Goal: Task Accomplishment & Management: Complete application form

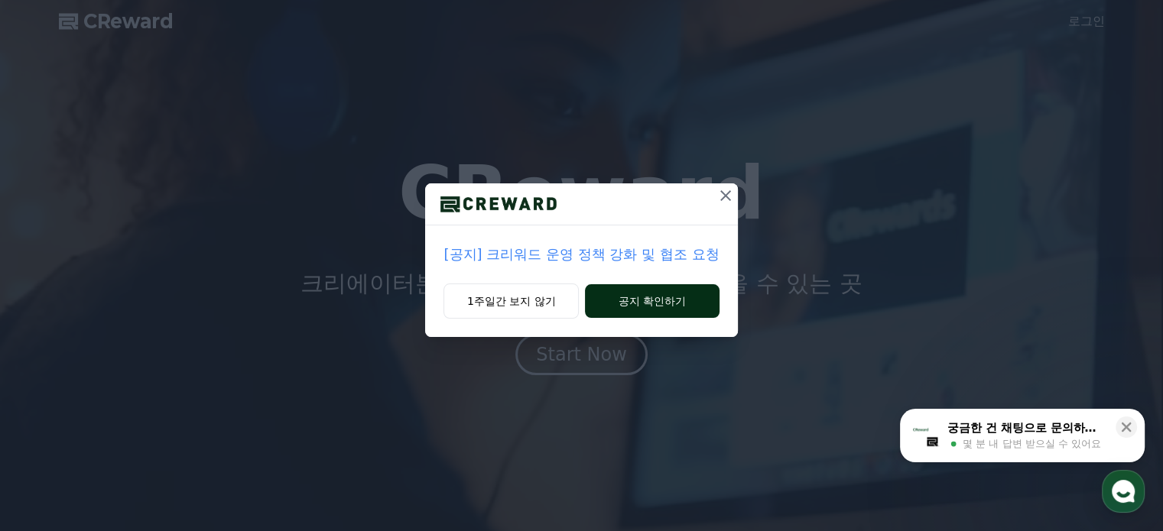
click at [615, 303] on button "공지 확인하기" at bounding box center [652, 301] width 134 height 34
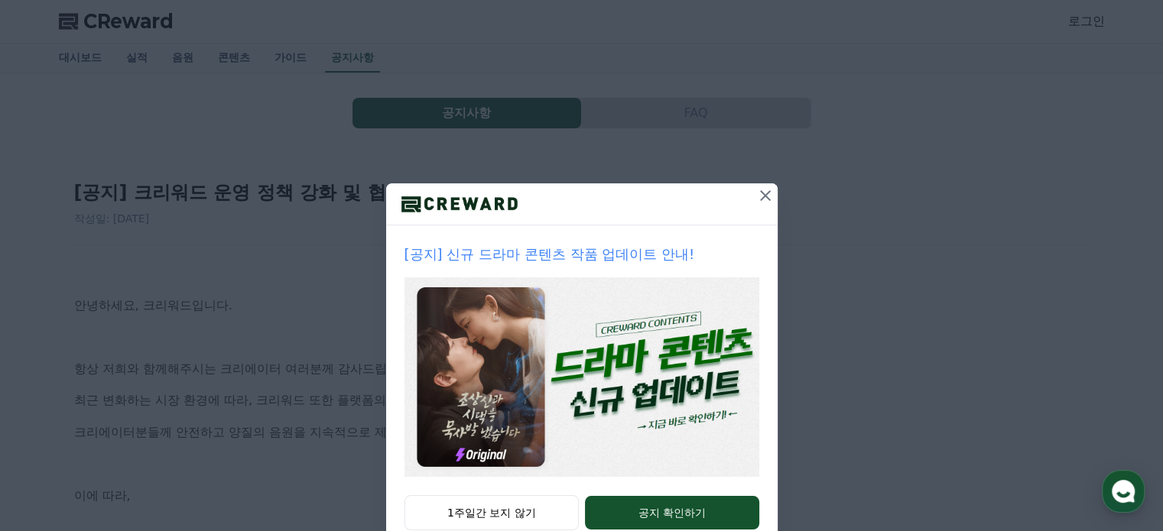
scroll to position [41, 0]
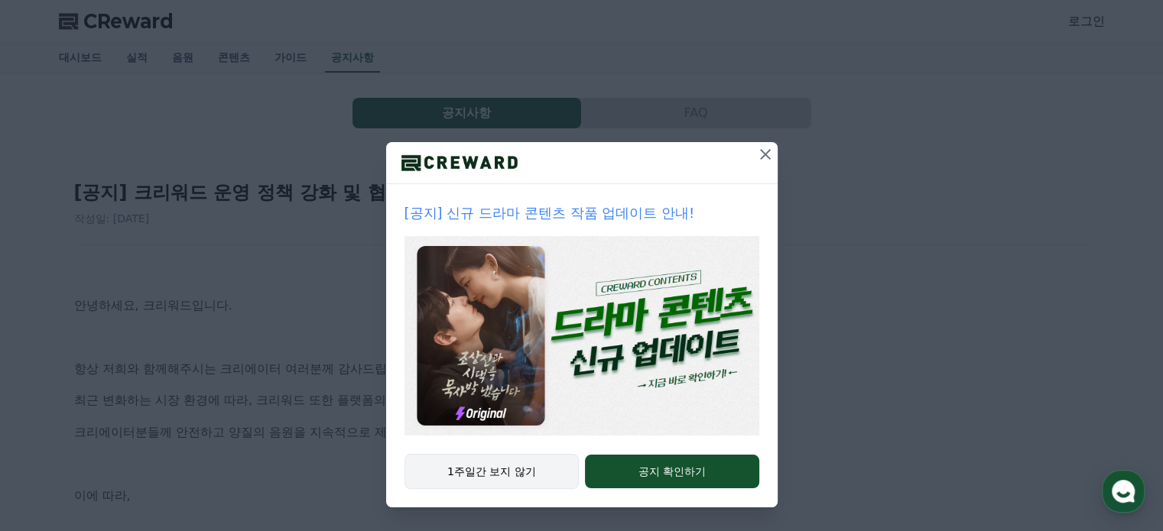
click at [494, 468] on button "1주일간 보지 않기" at bounding box center [491, 471] width 175 height 35
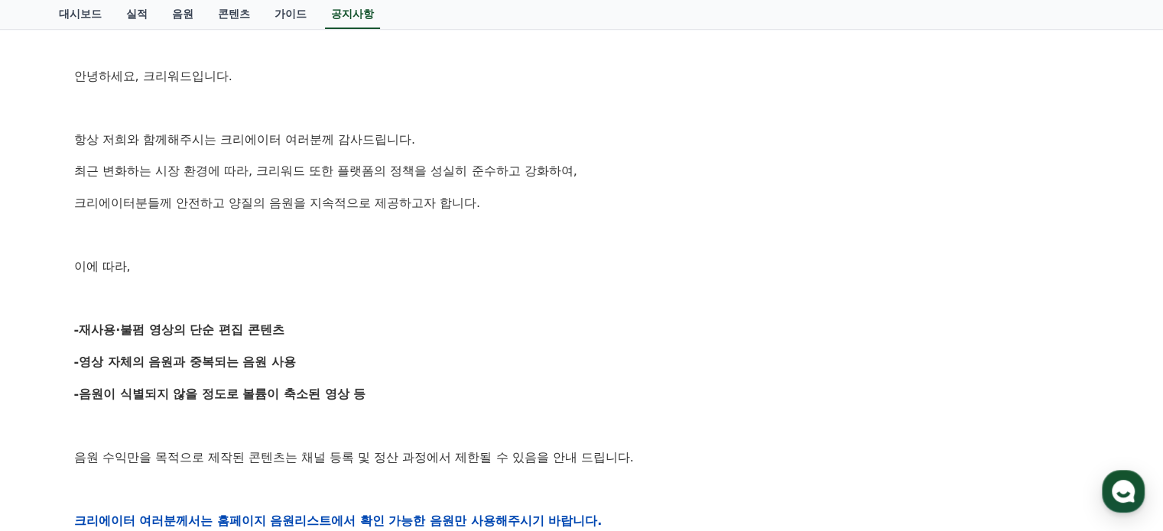
scroll to position [306, 0]
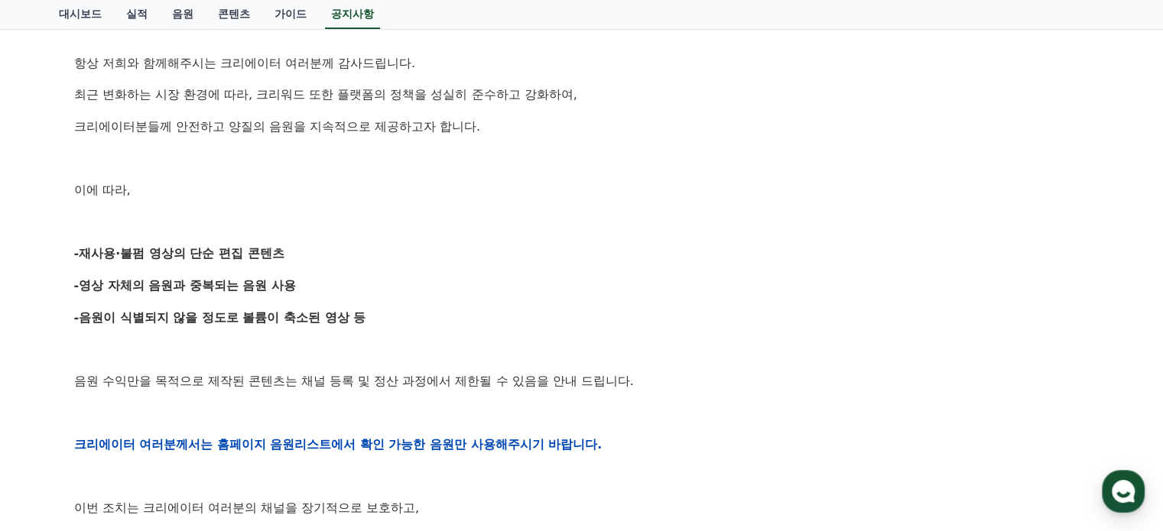
drag, startPoint x: 76, startPoint y: 255, endPoint x: 281, endPoint y: 250, distance: 204.9
click at [281, 250] on strong "-재사용·불펌 영상의 단순 편집 콘텐츠" at bounding box center [179, 253] width 210 height 15
click at [233, 258] on strong "-재사용·불펌 영상의 단순 편집 콘텐츠" at bounding box center [179, 253] width 210 height 15
drag, startPoint x: 77, startPoint y: 289, endPoint x: 304, endPoint y: 282, distance: 227.1
click at [304, 282] on p "-영상 자체의 음원과 중복되는 음원 사용" at bounding box center [581, 286] width 1015 height 20
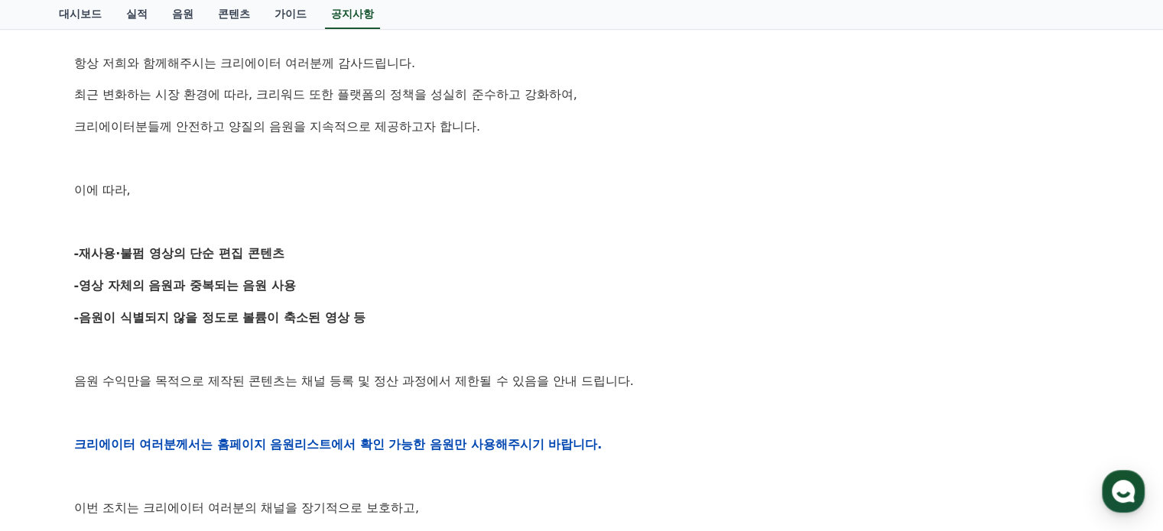
drag, startPoint x: 89, startPoint y: 314, endPoint x: 367, endPoint y: 323, distance: 278.4
click at [367, 323] on p "-음원이 식별되지 않을 정도로 볼륨이 축소된 영상 등" at bounding box center [581, 318] width 1015 height 20
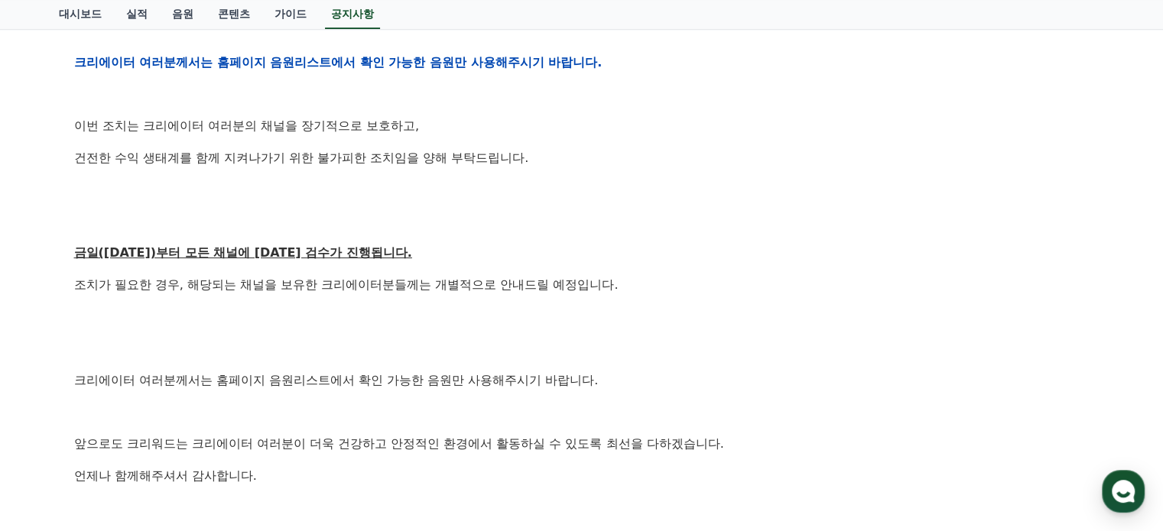
scroll to position [841, 0]
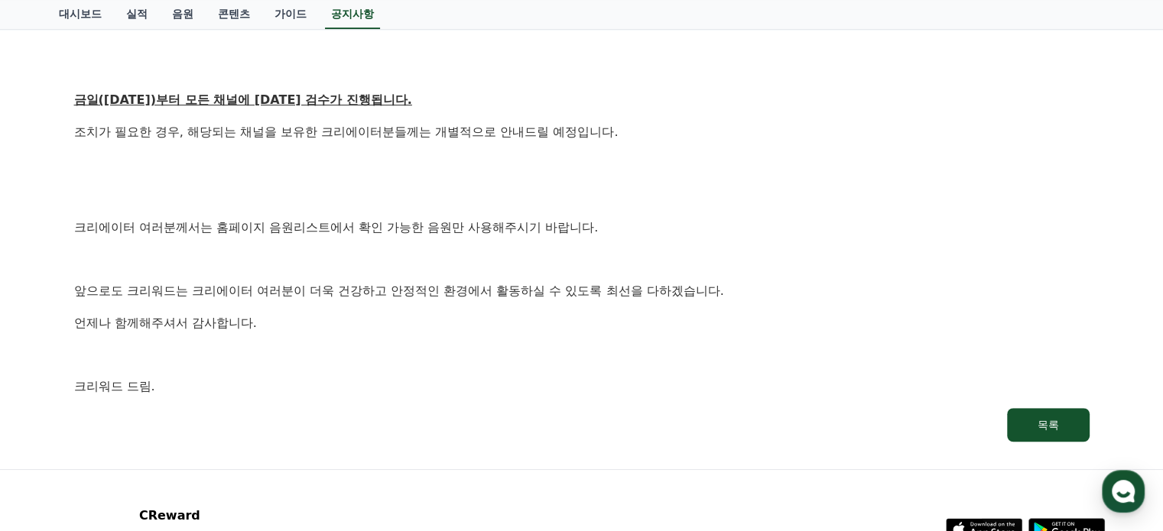
click at [173, 229] on p "크리에이터 여러분께서는 홈페이지 음원리스트에서 확인 가능한 음원만 사용해주시기 바랍니다." at bounding box center [581, 228] width 1015 height 20
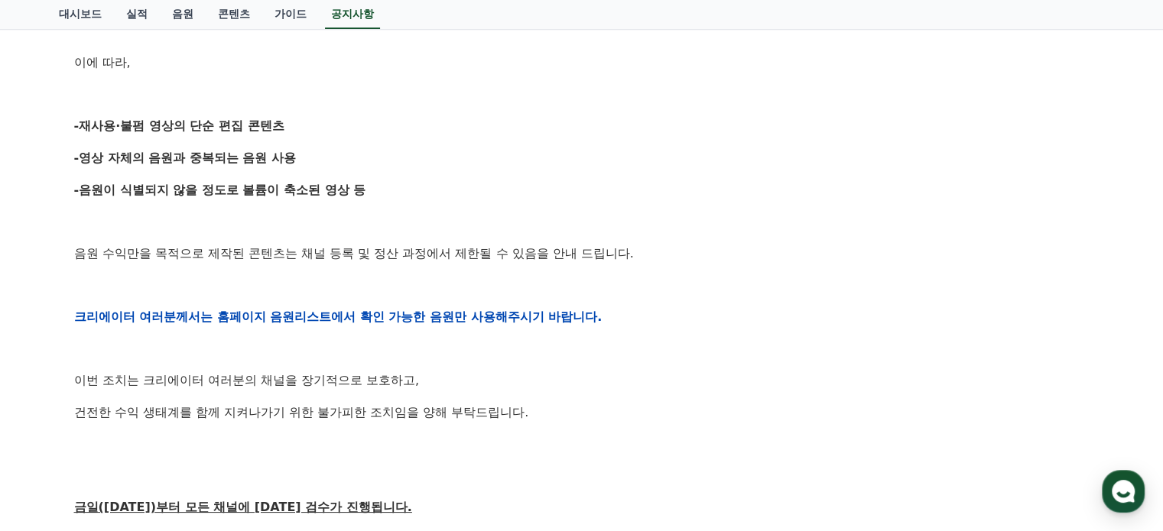
scroll to position [0, 0]
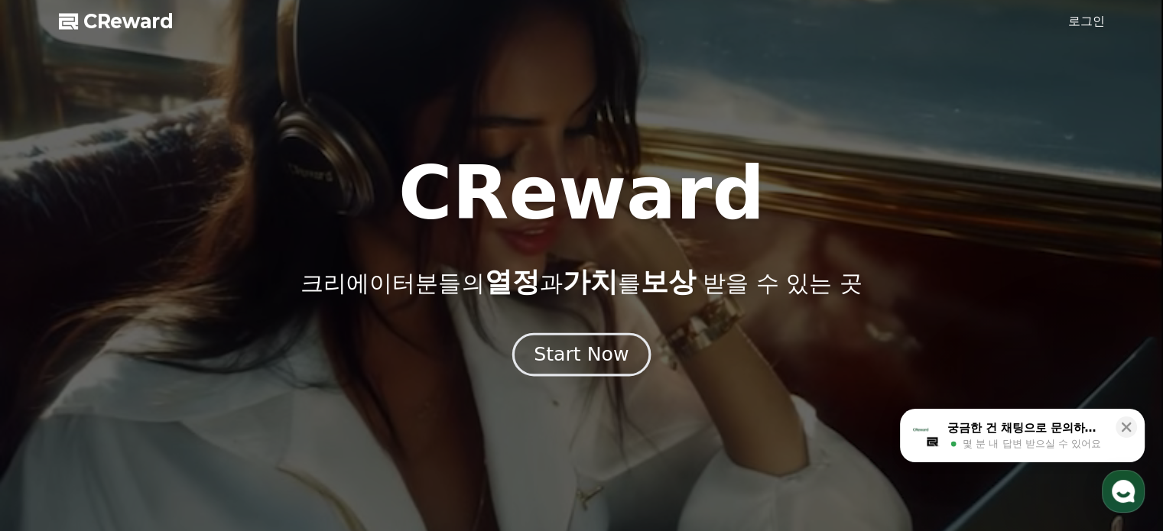
click at [608, 358] on div "Start Now" at bounding box center [581, 355] width 95 height 26
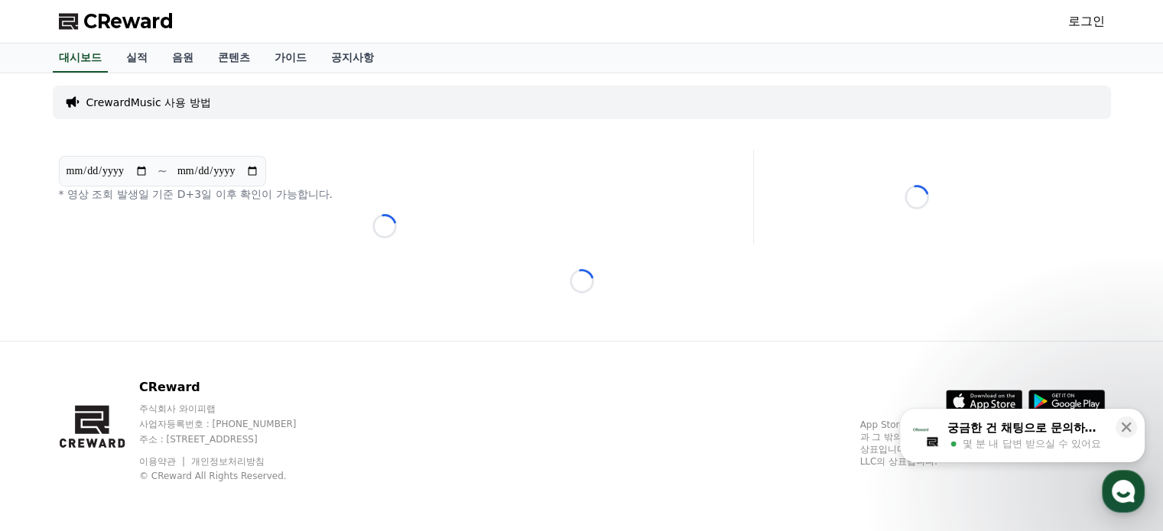
click at [1100, 21] on link "로그인" at bounding box center [1086, 21] width 37 height 18
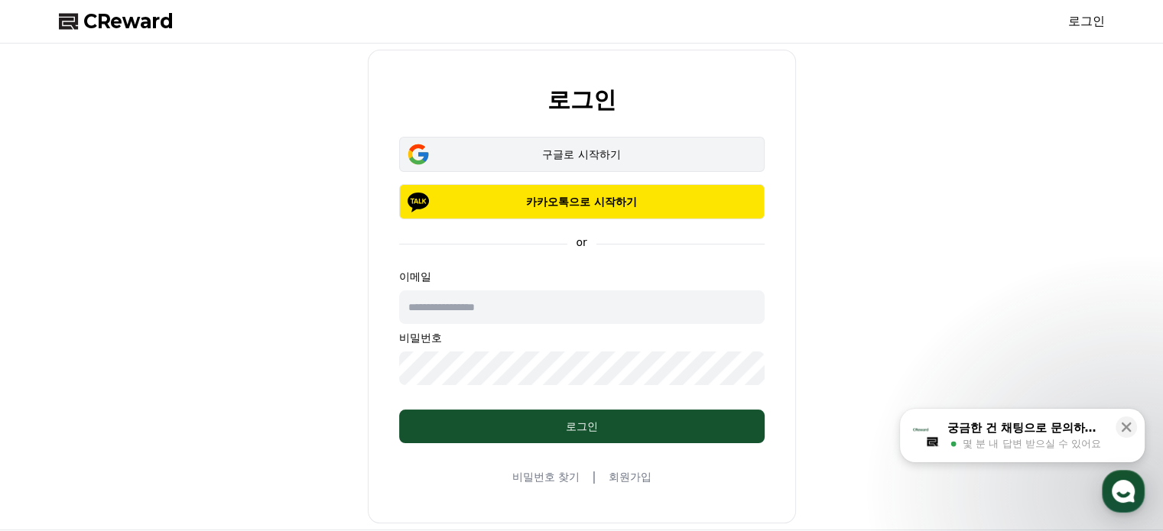
click at [508, 163] on button "구글로 시작하기" at bounding box center [581, 154] width 365 height 35
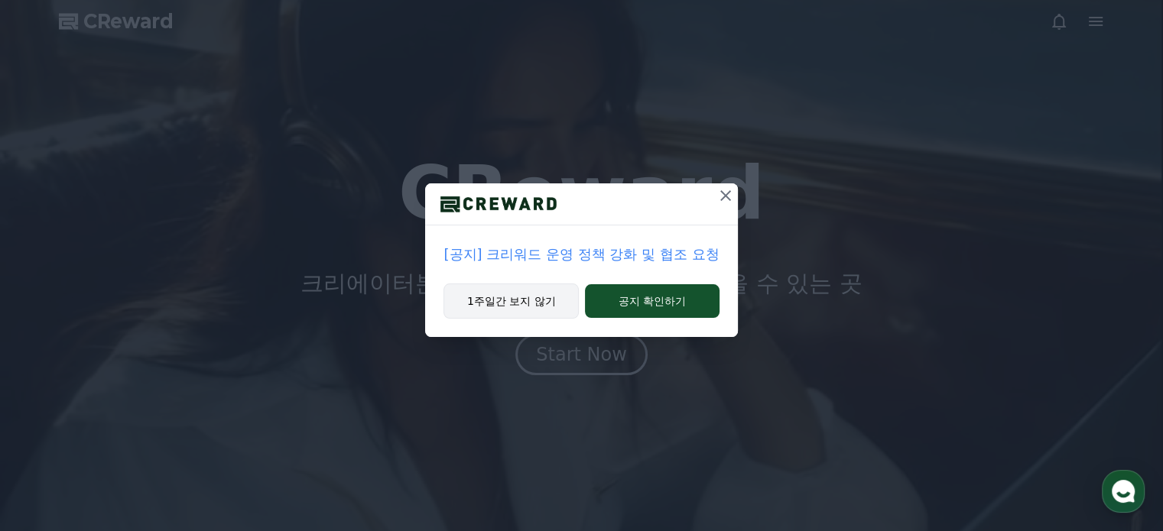
click at [538, 308] on button "1주일간 보지 않기" at bounding box center [510, 301] width 135 height 35
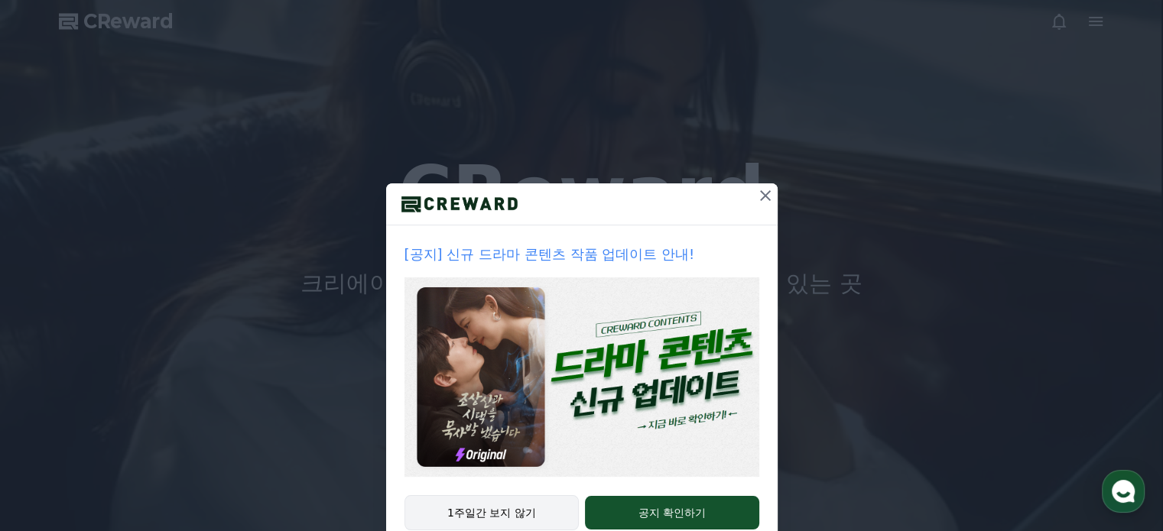
click at [501, 509] on button "1주일간 보지 않기" at bounding box center [491, 512] width 175 height 35
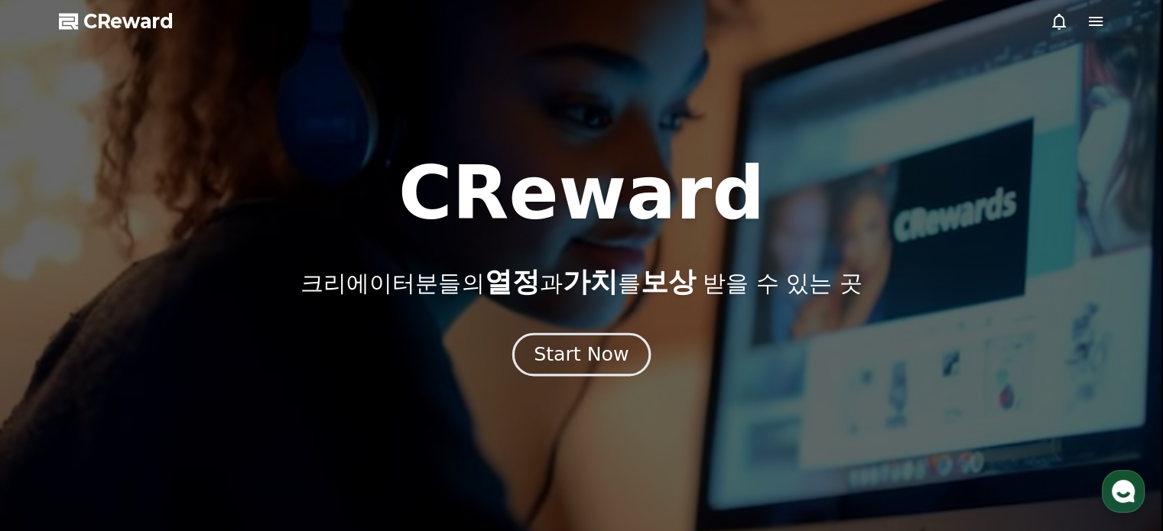
click at [567, 363] on div "Start Now" at bounding box center [581, 355] width 95 height 26
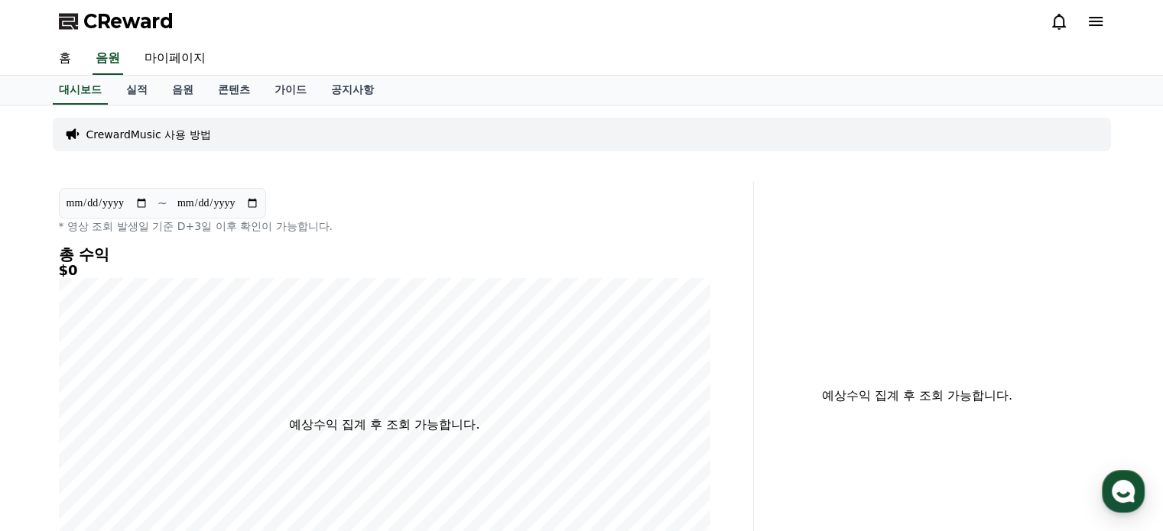
click at [1082, 21] on div at bounding box center [1076, 21] width 55 height 18
click at [1094, 24] on icon at bounding box center [1095, 21] width 14 height 9
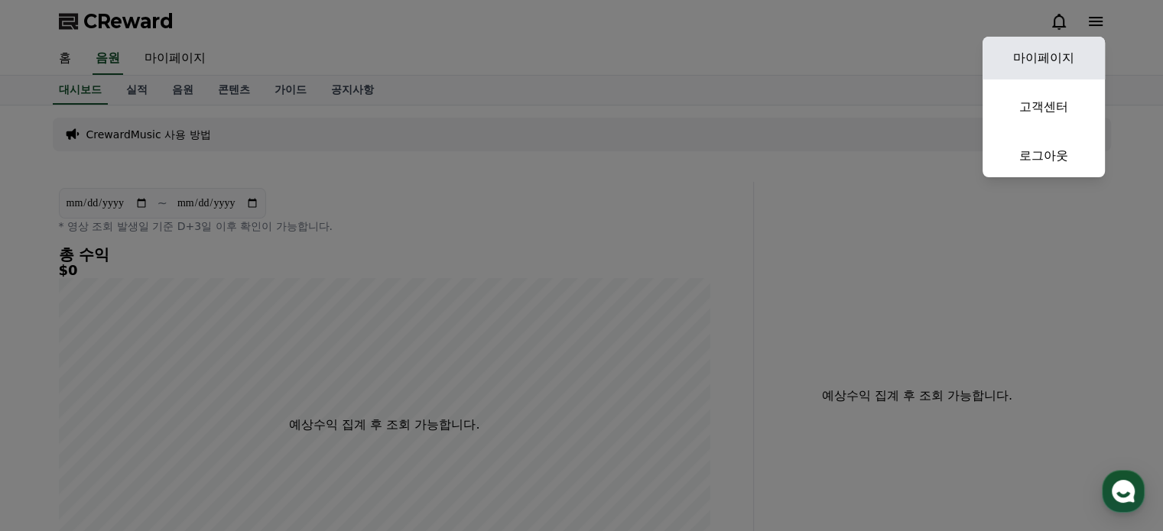
click at [1075, 57] on link "마이페이지" at bounding box center [1043, 58] width 122 height 43
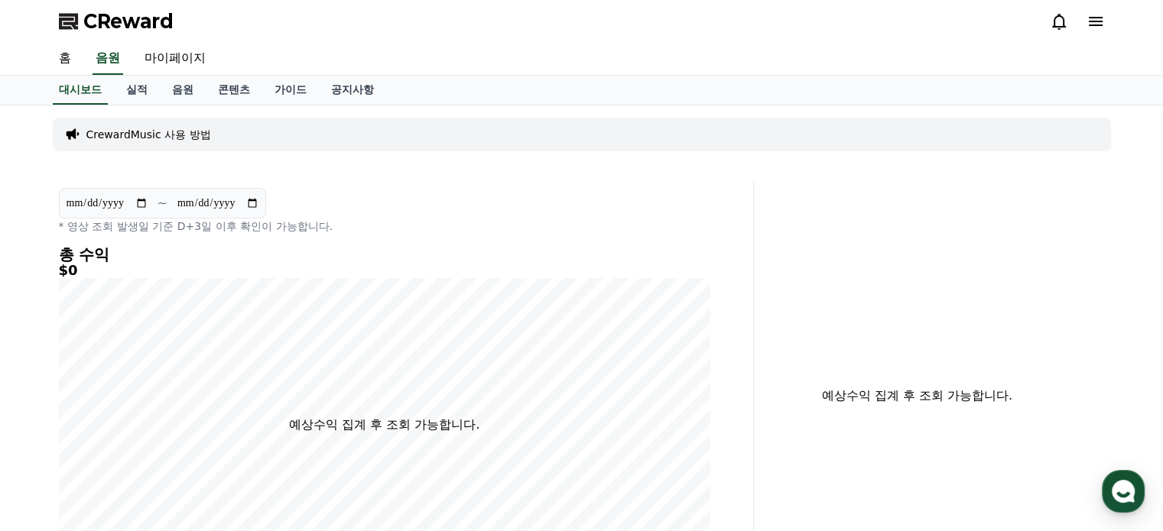
select select "**********"
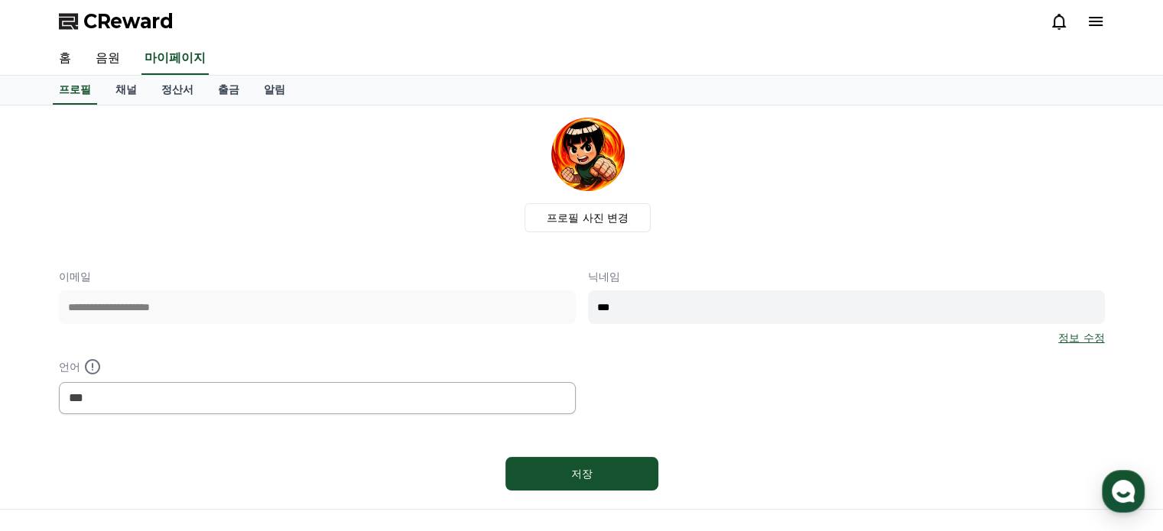
scroll to position [153, 0]
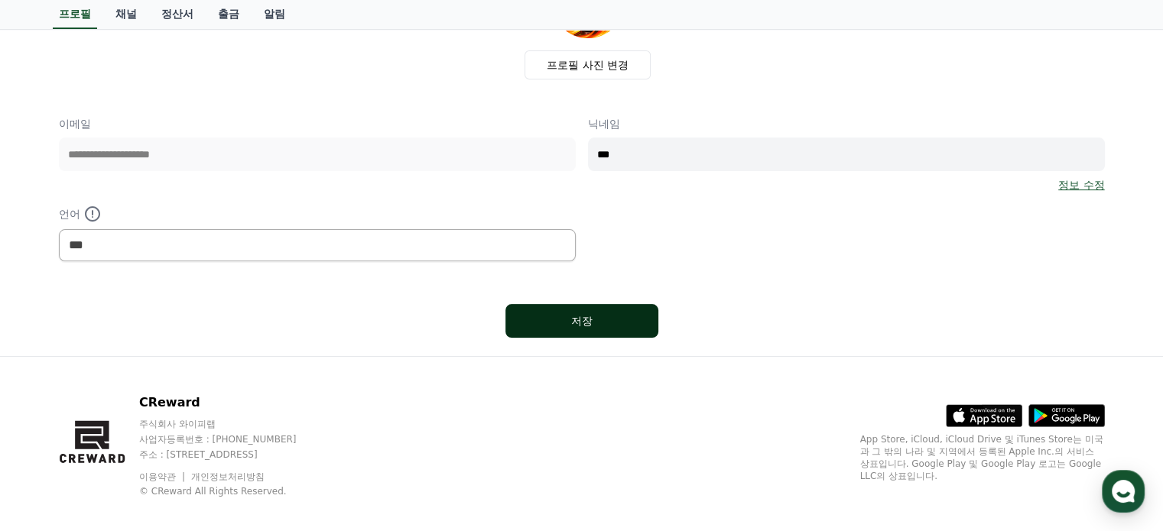
click at [571, 314] on div "저장" at bounding box center [582, 320] width 92 height 15
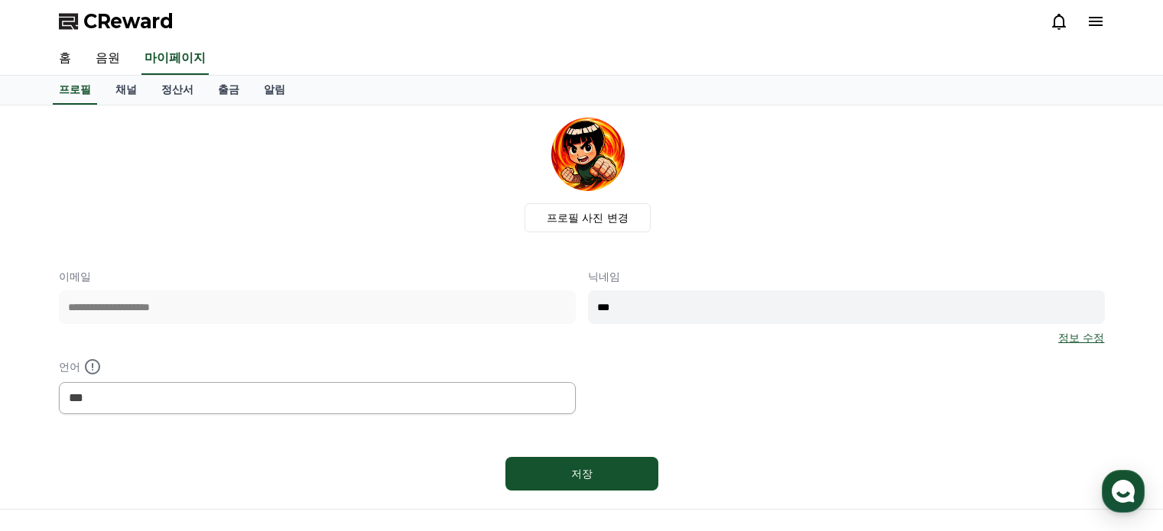
select select "**********"
click at [128, 83] on link "채널" at bounding box center [126, 90] width 46 height 29
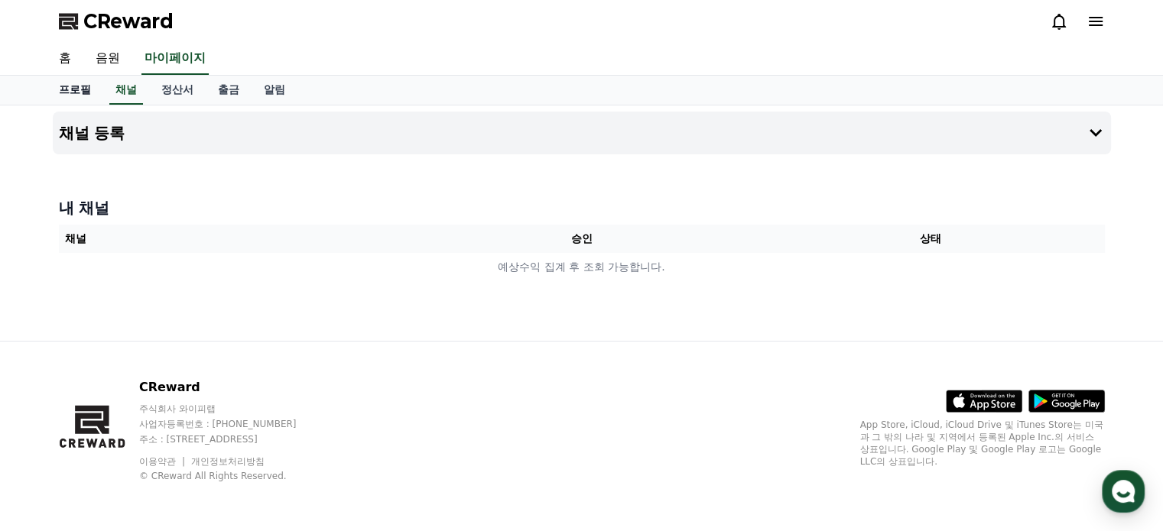
click at [75, 91] on link "프로필" at bounding box center [75, 90] width 57 height 29
select select "**********"
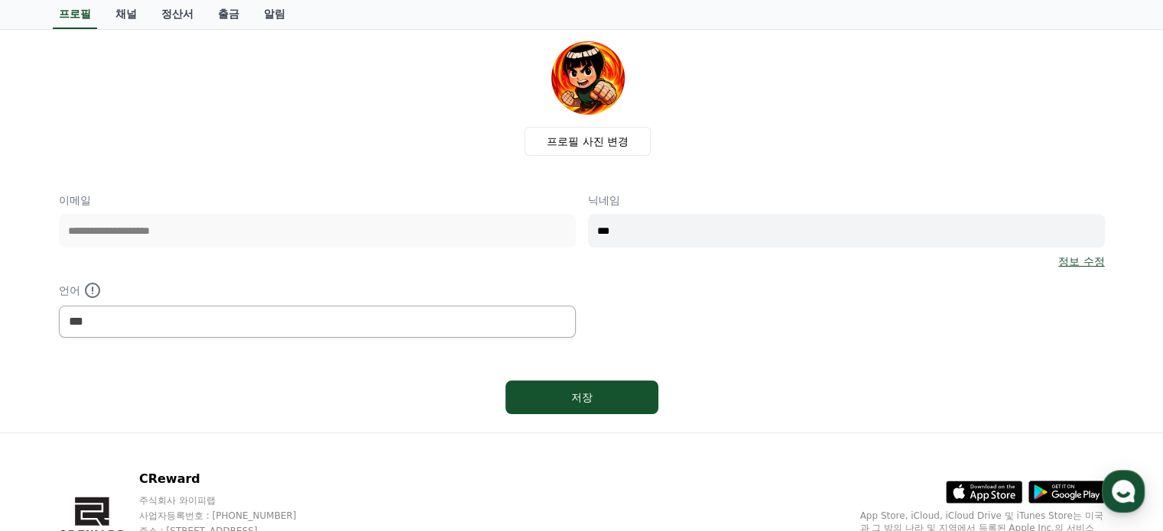
scroll to position [153, 0]
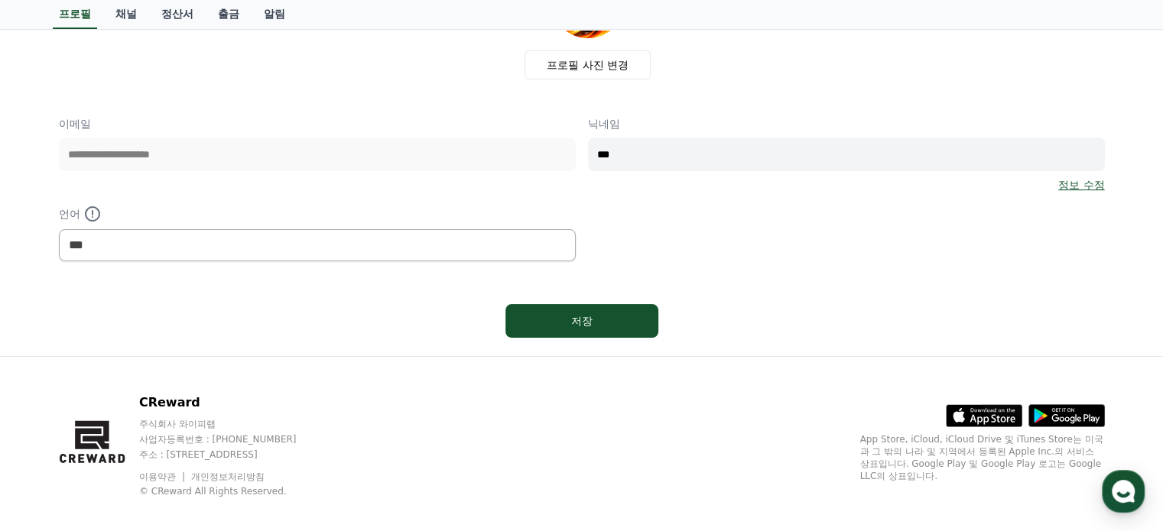
click at [602, 256] on div "**********" at bounding box center [582, 188] width 1046 height 145
click at [602, 320] on div "저장" at bounding box center [582, 320] width 92 height 15
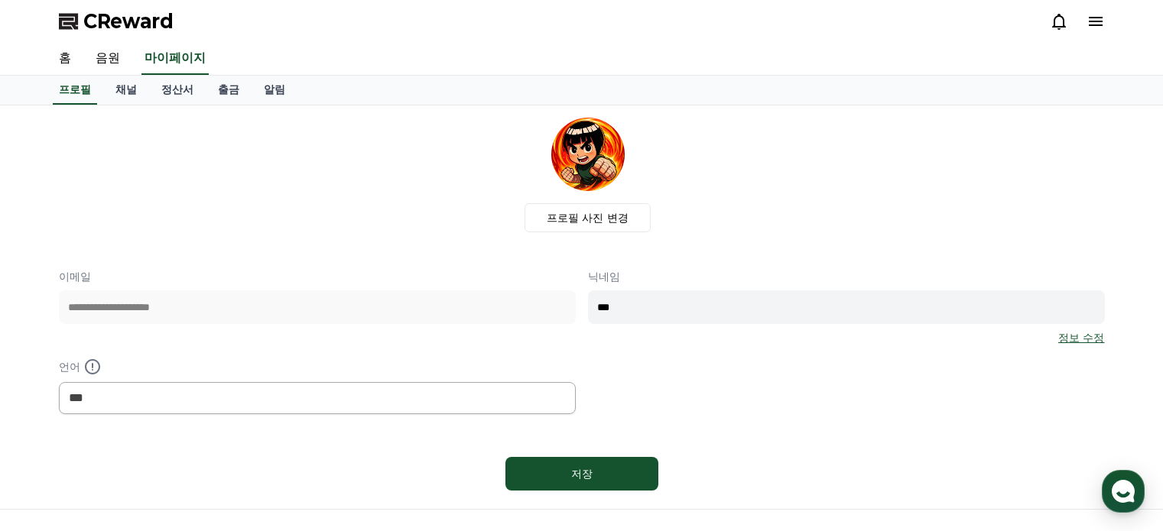
select select "**********"
click at [602, 277] on p "닉네임" at bounding box center [846, 276] width 517 height 15
click at [605, 313] on input "***" at bounding box center [846, 307] width 517 height 34
click at [172, 64] on link "마이페이지" at bounding box center [174, 59] width 67 height 32
click at [82, 90] on link "프로필" at bounding box center [75, 90] width 44 height 29
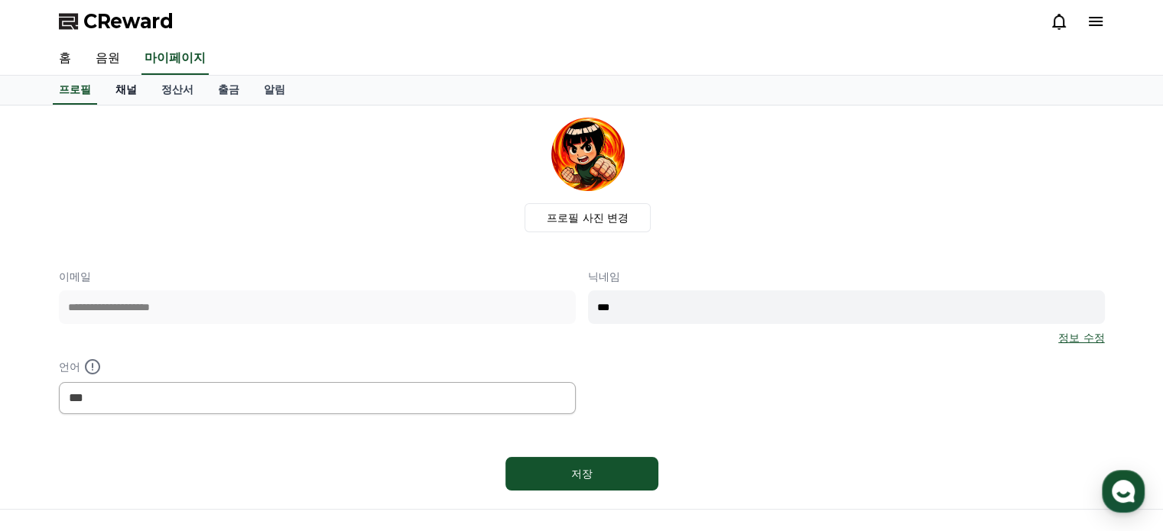
click at [131, 89] on link "채널" at bounding box center [126, 90] width 46 height 29
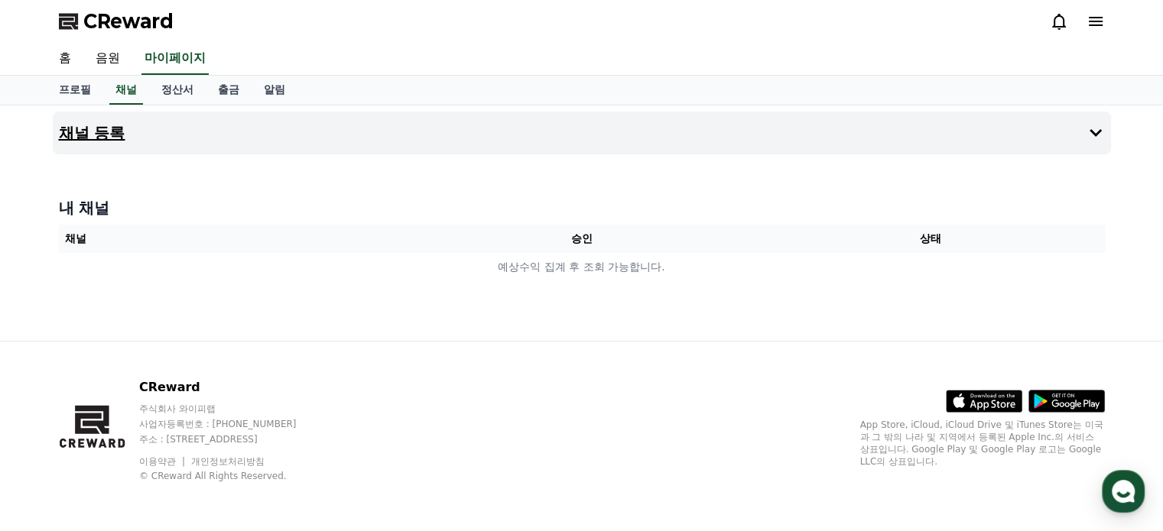
click at [133, 138] on button "채널 등록" at bounding box center [582, 133] width 1058 height 43
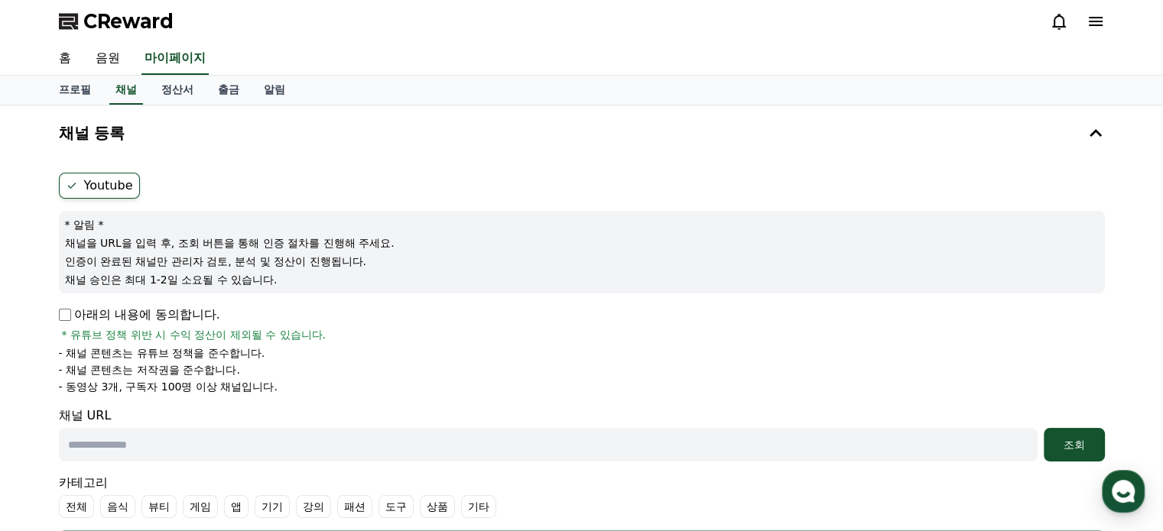
scroll to position [153, 0]
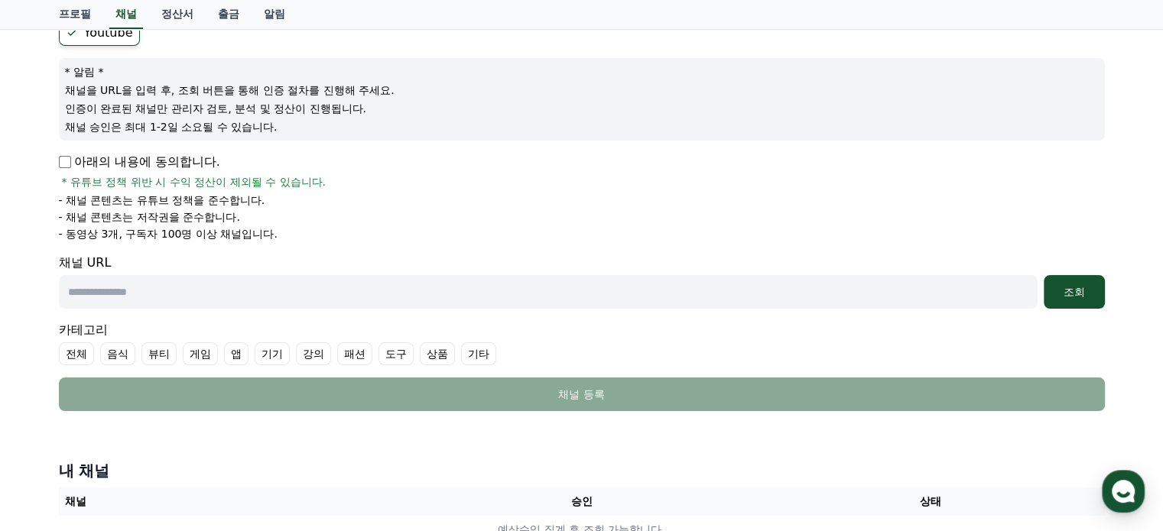
click at [238, 290] on input "text" at bounding box center [548, 292] width 978 height 34
paste input "**********"
type input "**********"
click at [1055, 282] on button "조회" at bounding box center [1073, 292] width 61 height 34
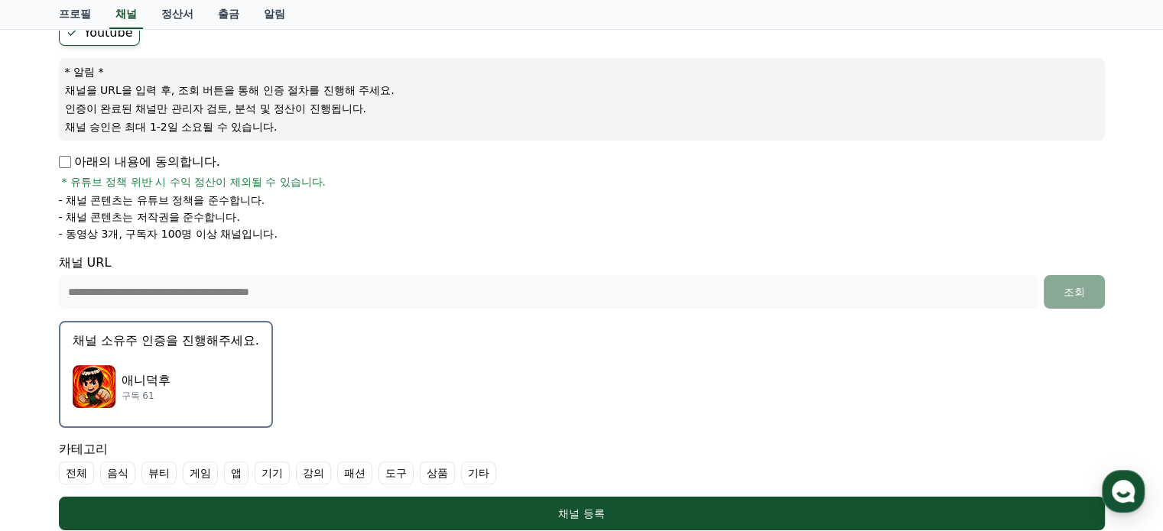
scroll to position [382, 0]
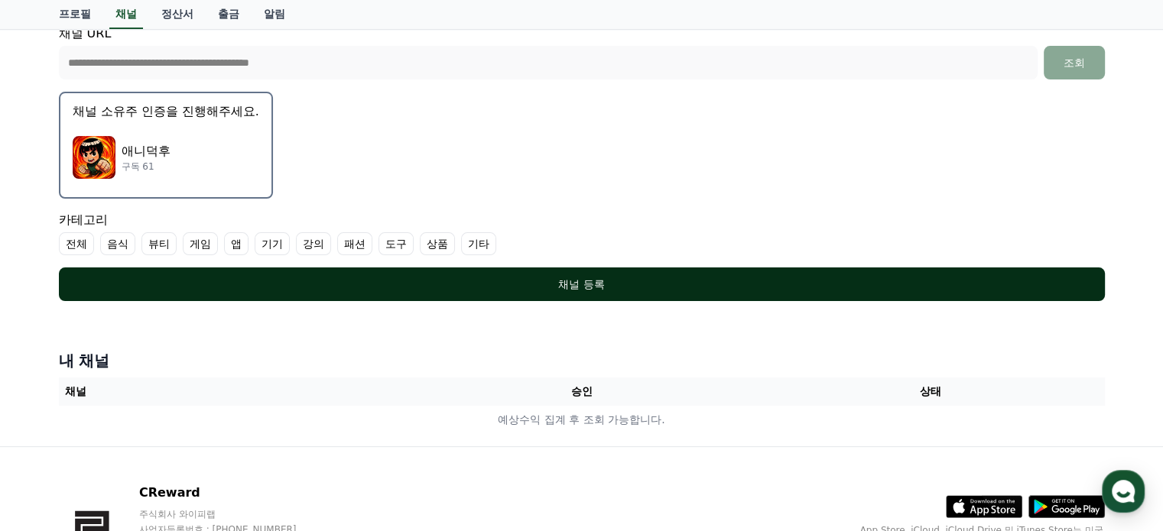
click at [521, 281] on div "채널 등록" at bounding box center [581, 284] width 984 height 15
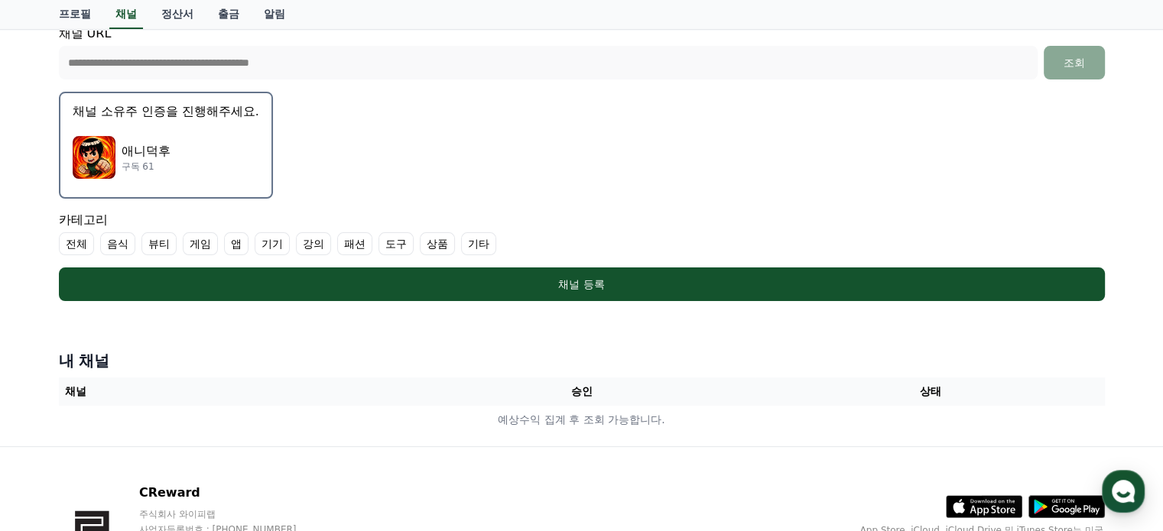
click at [470, 241] on label "기타" at bounding box center [478, 243] width 35 height 23
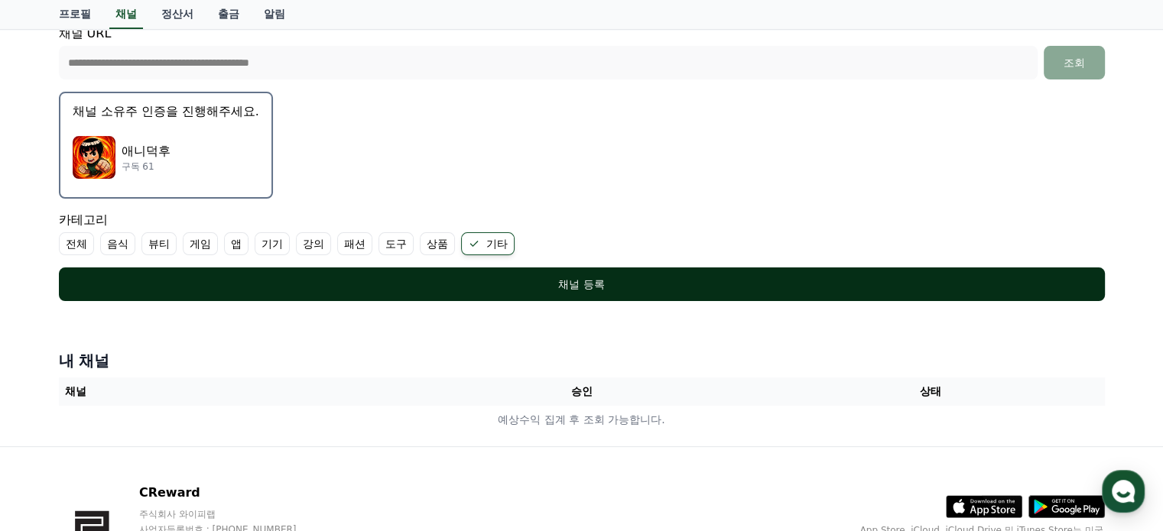
click at [493, 281] on div "채널 등록" at bounding box center [581, 284] width 984 height 15
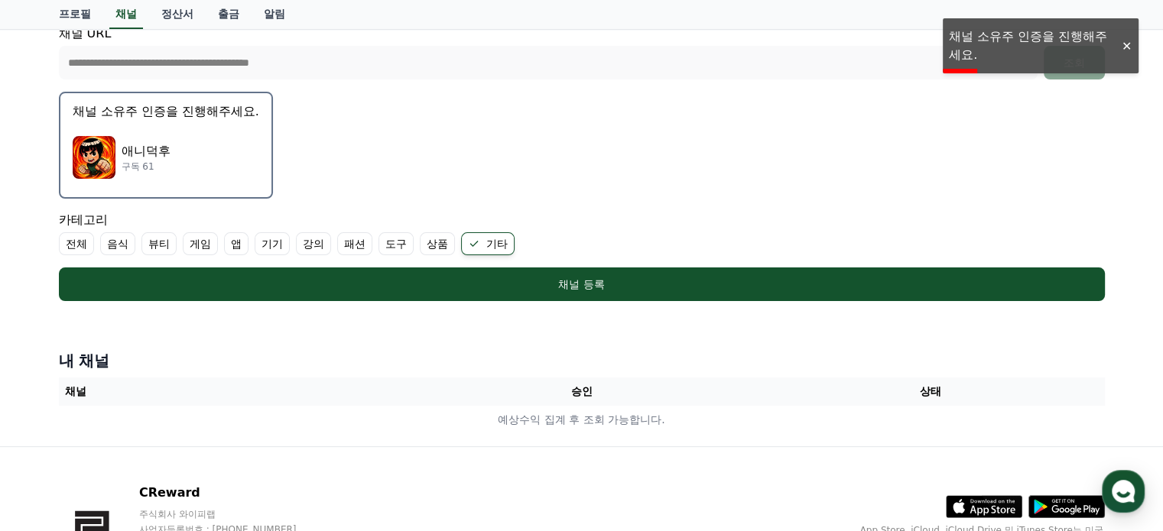
click at [991, 42] on div "**********" at bounding box center [582, 51] width 1046 height 55
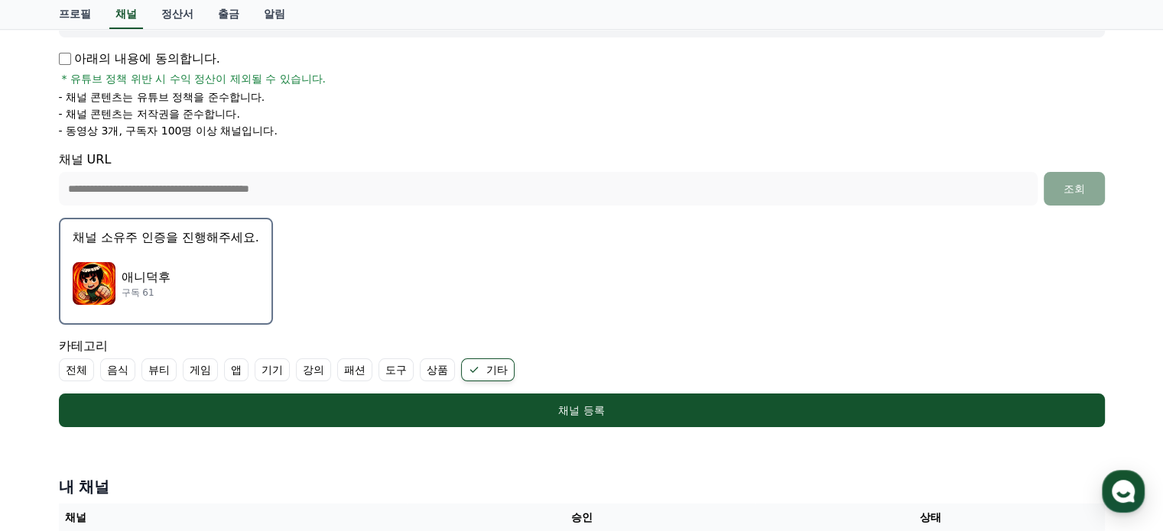
scroll to position [409, 0]
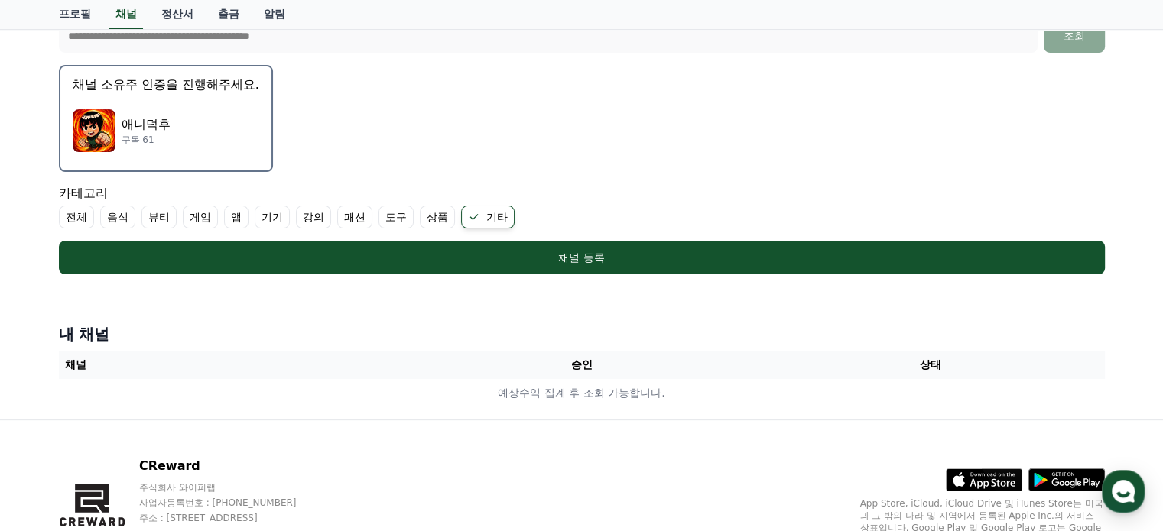
click at [577, 250] on div "채널 등록" at bounding box center [581, 257] width 984 height 15
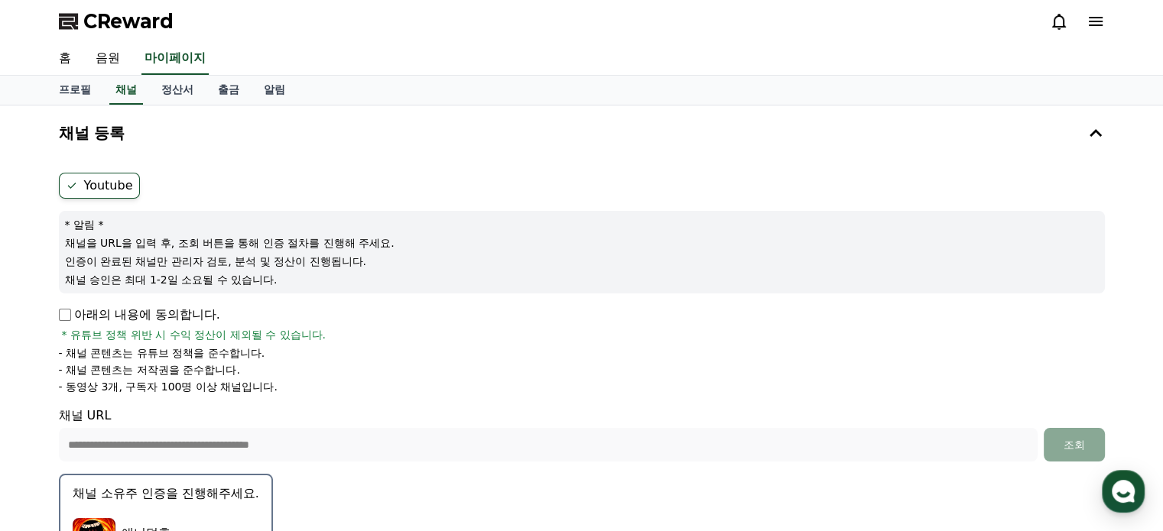
scroll to position [382, 0]
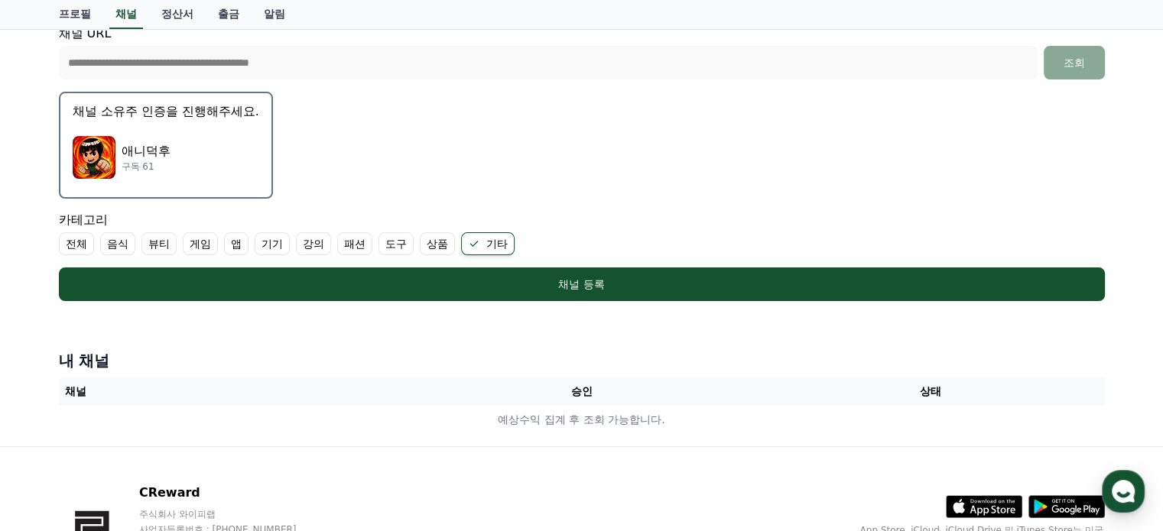
click at [585, 394] on th "승인" at bounding box center [581, 392] width 349 height 28
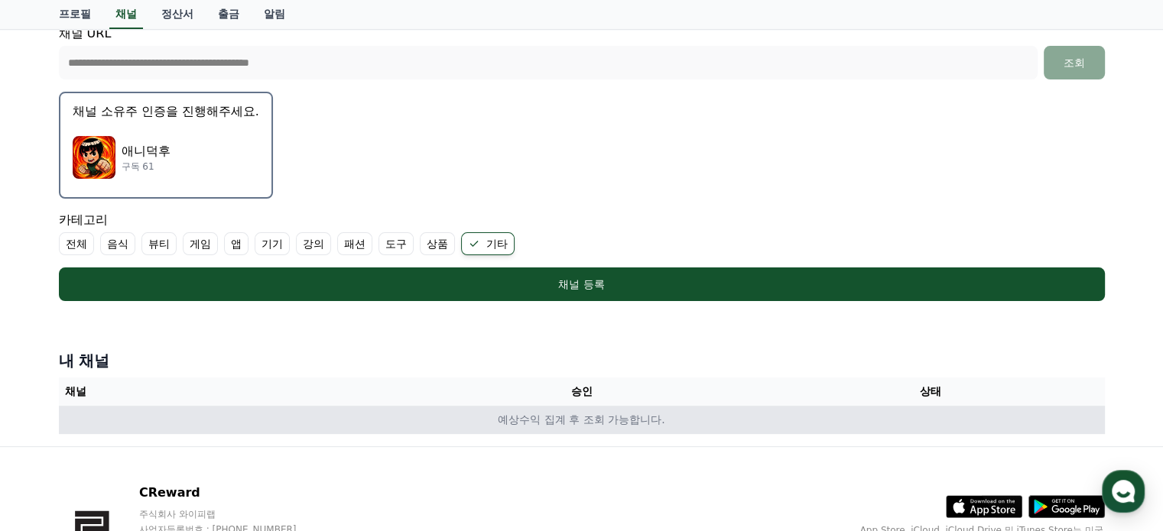
click at [587, 418] on td "예상수익 집계 후 조회 가능합니다." at bounding box center [582, 420] width 1046 height 28
click at [504, 406] on td "예상수익 집계 후 조회 가능합니다." at bounding box center [582, 420] width 1046 height 28
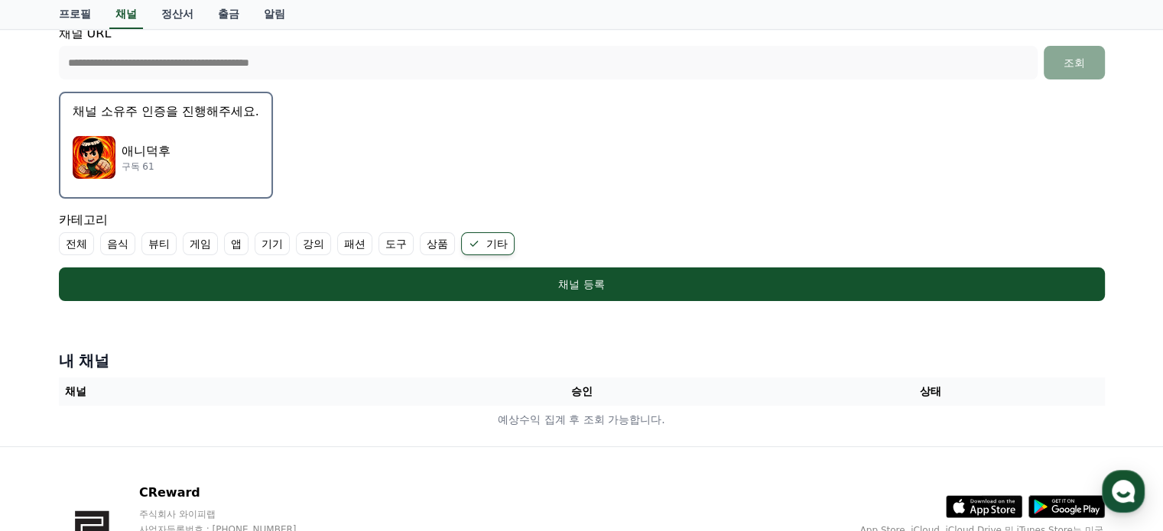
scroll to position [229, 0]
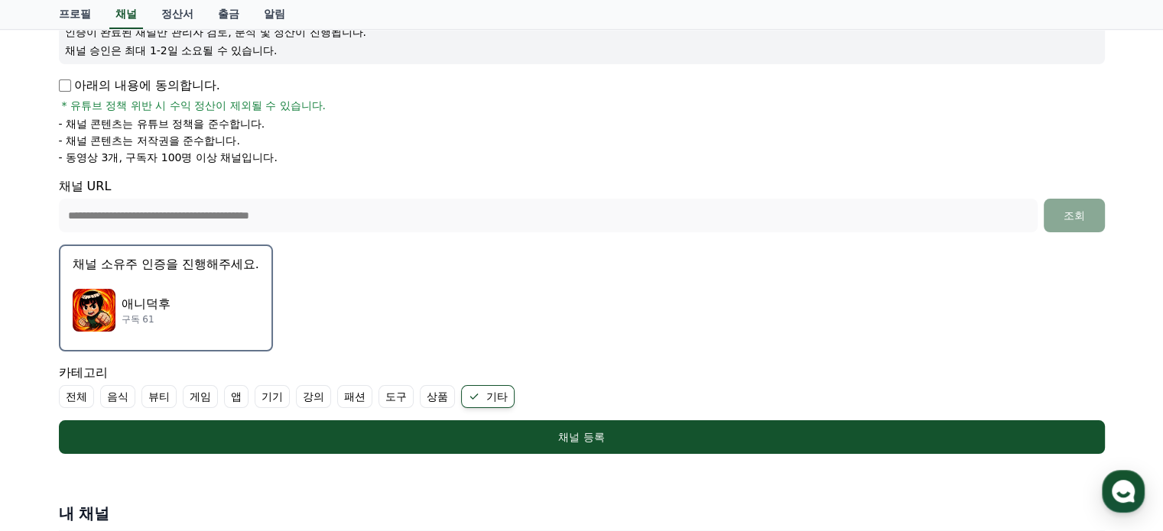
click at [144, 283] on div "애니덕후 구독 61" at bounding box center [166, 310] width 187 height 61
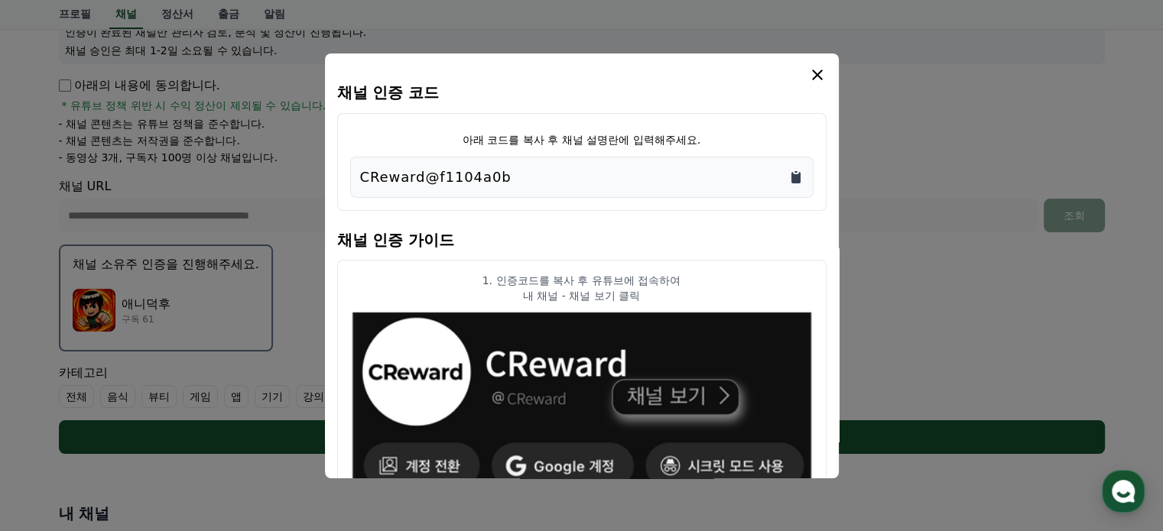
click at [796, 175] on icon "Copy to clipboard" at bounding box center [795, 177] width 9 height 11
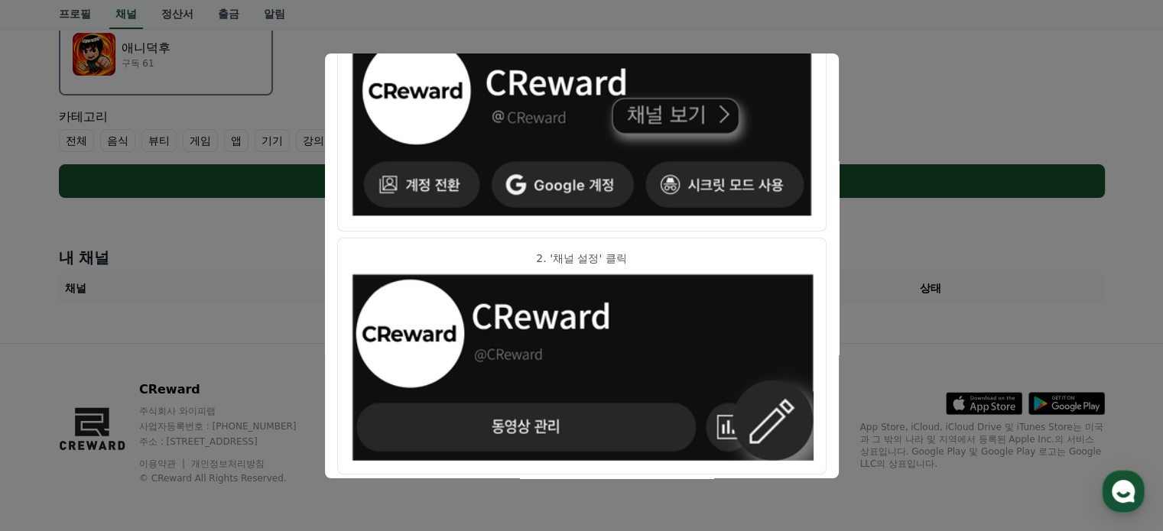
scroll to position [0, 0]
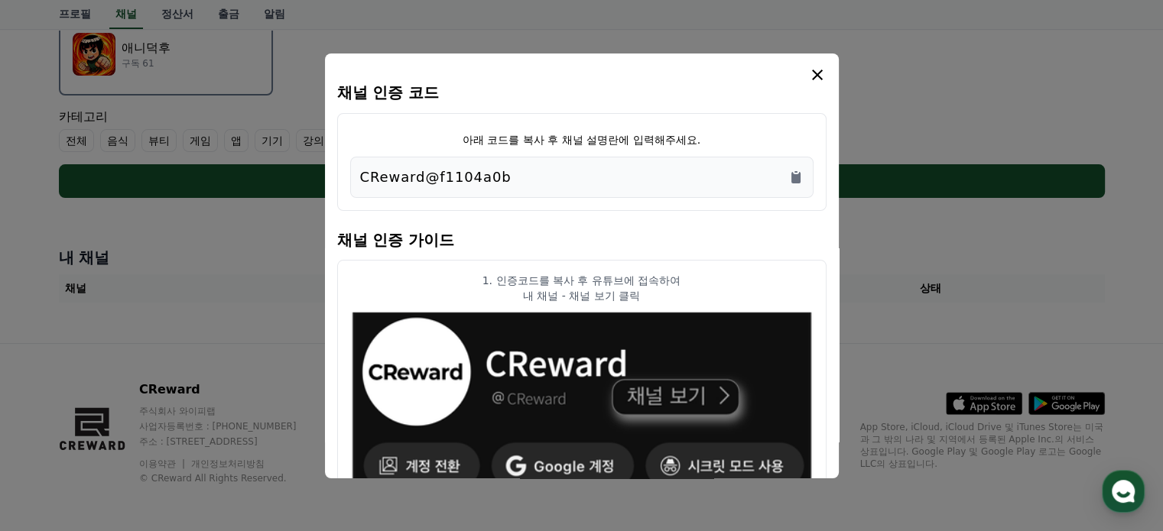
click at [811, 71] on icon "modal" at bounding box center [817, 75] width 18 height 18
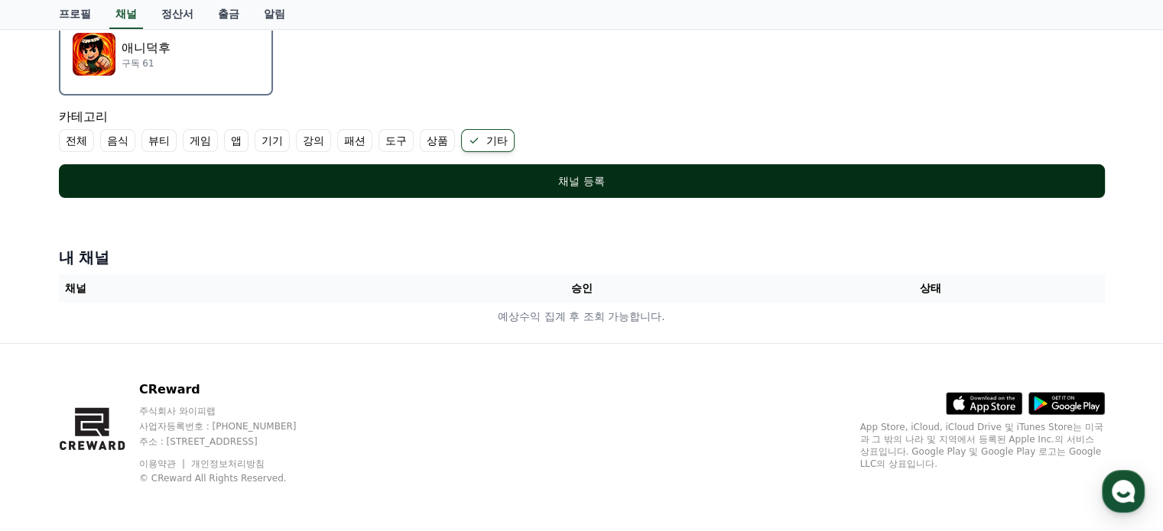
click at [502, 174] on div "채널 등록" at bounding box center [581, 181] width 984 height 15
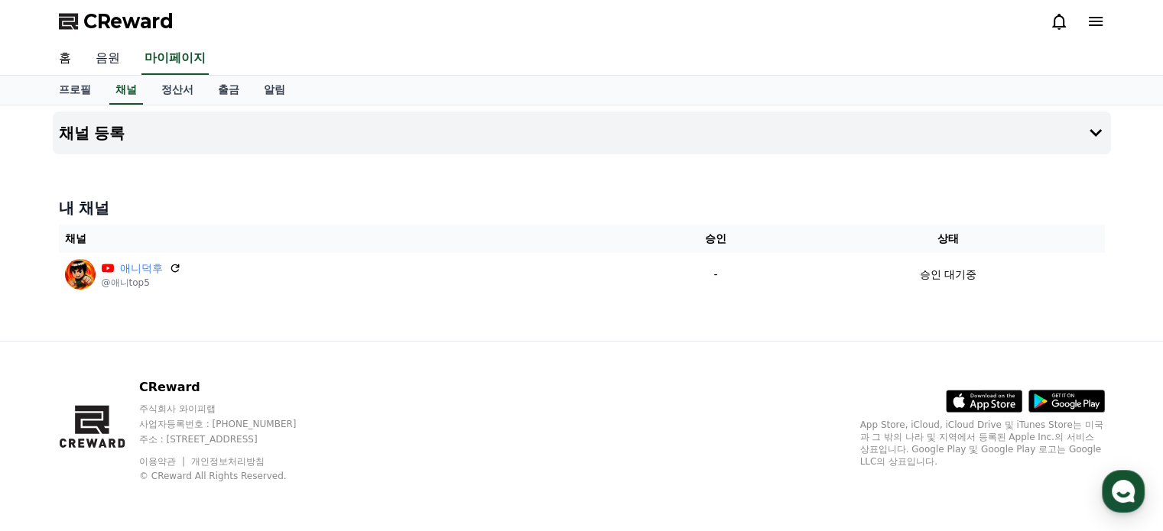
click at [112, 61] on link "음원" at bounding box center [107, 59] width 49 height 32
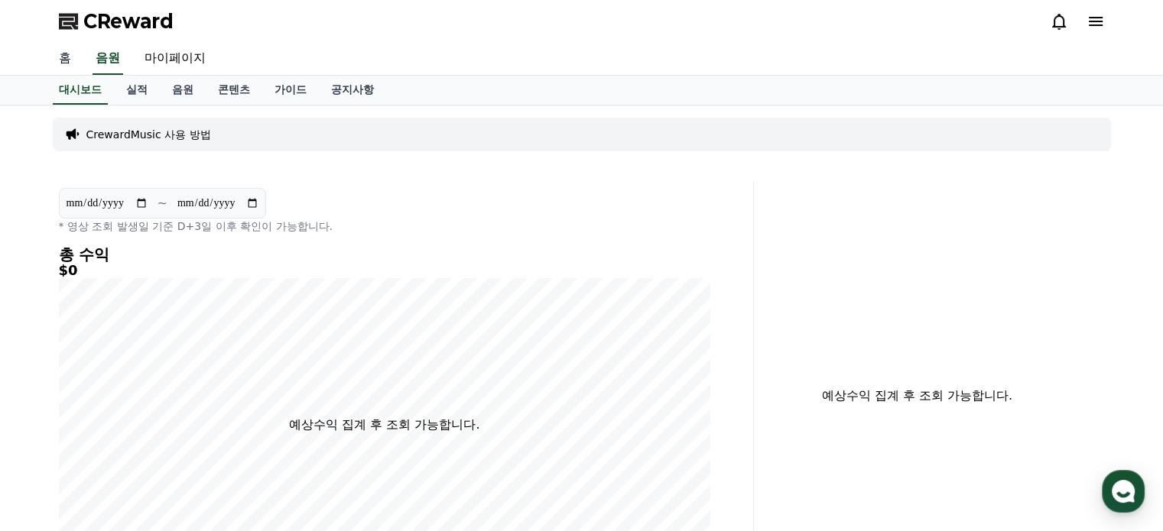
click at [63, 58] on link "홈" at bounding box center [65, 59] width 37 height 32
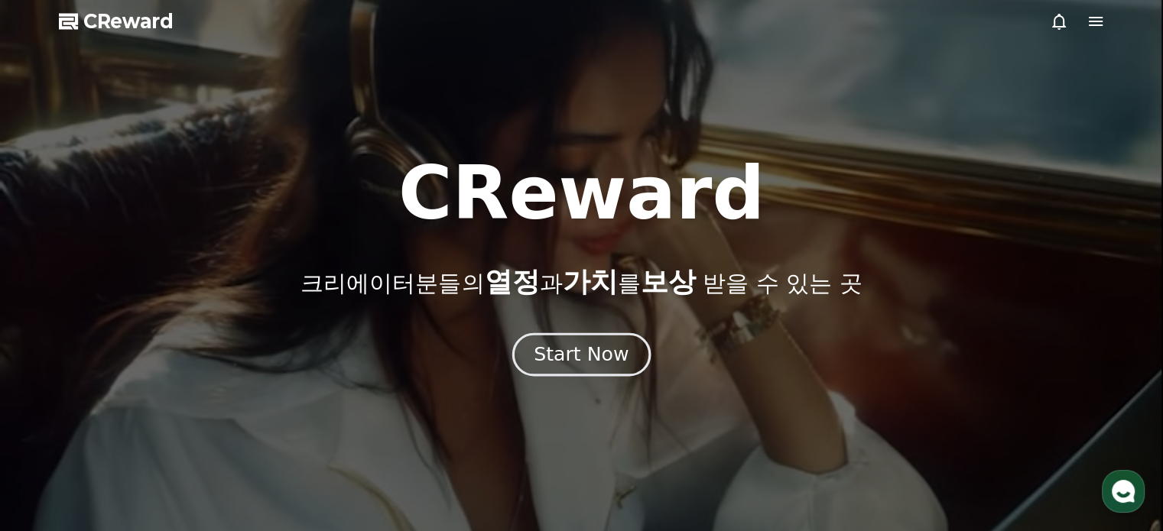
click at [615, 349] on div "Start Now" at bounding box center [581, 355] width 95 height 26
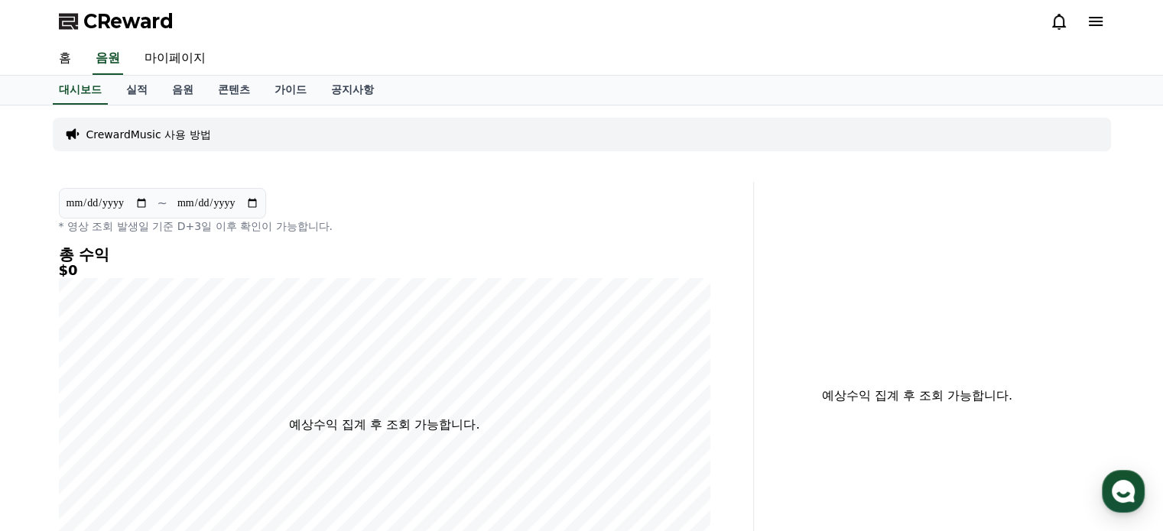
click at [79, 21] on icon at bounding box center [69, 21] width 21 height 21
